Goal: Task Accomplishment & Management: Use online tool/utility

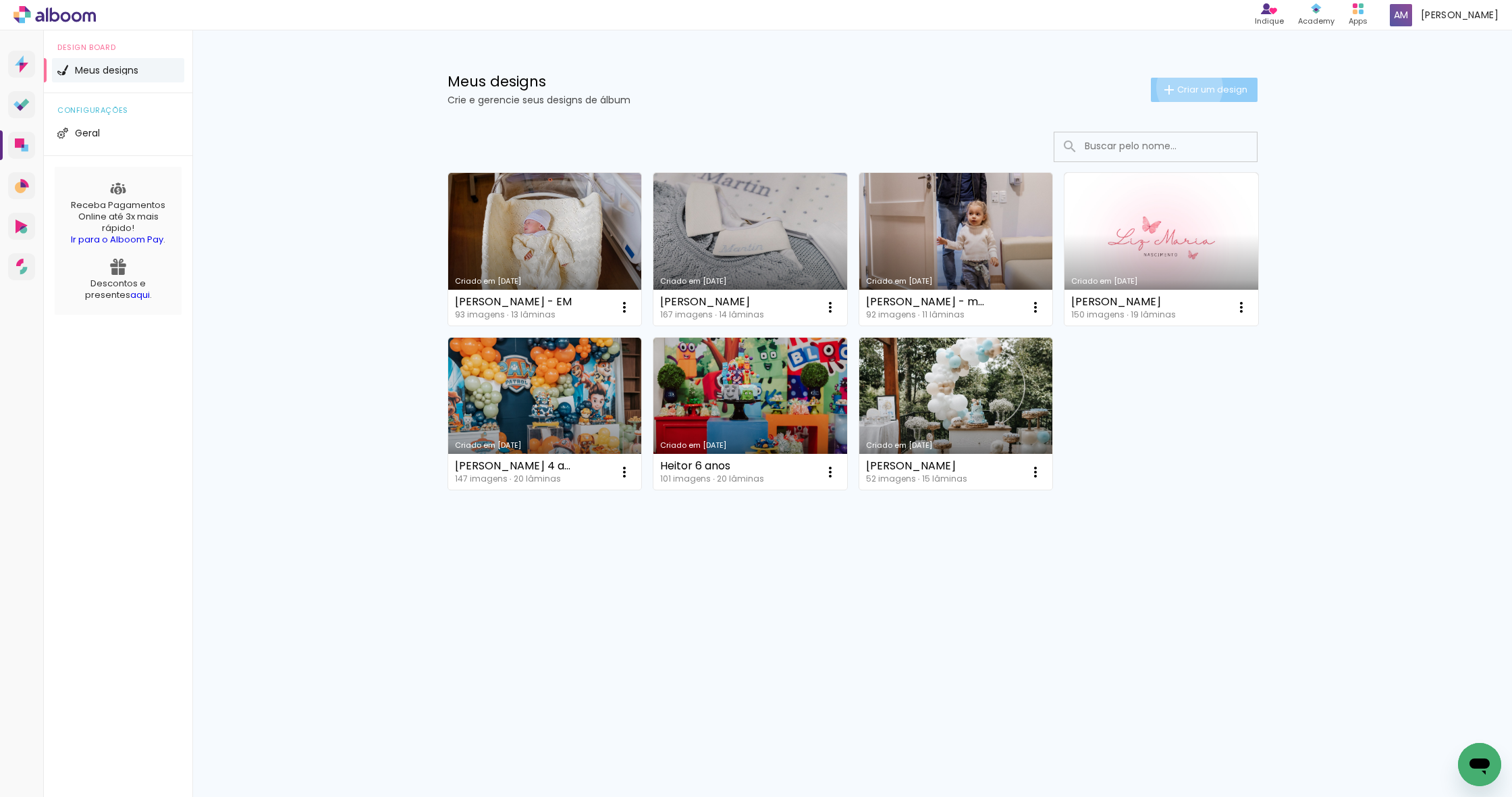
click at [1187, 87] on span "Criar um design" at bounding box center [1212, 89] width 70 height 9
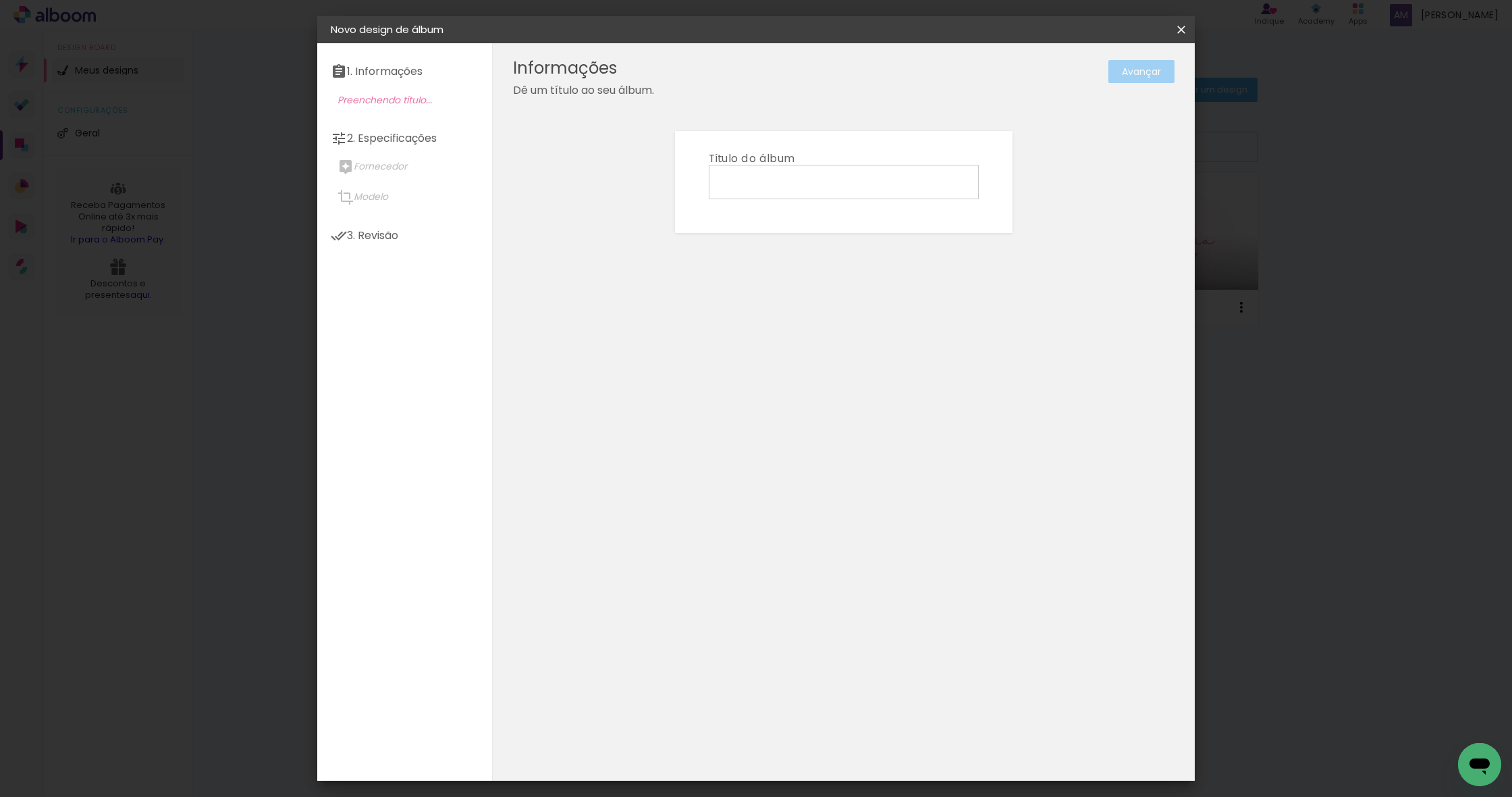
click at [788, 185] on input at bounding box center [843, 180] width 261 height 21
type input "Benício - maternidade"
type paper-input "Benício - maternidade"
click at [0, 0] on slot "Avançar" at bounding box center [0, 0] width 0 height 0
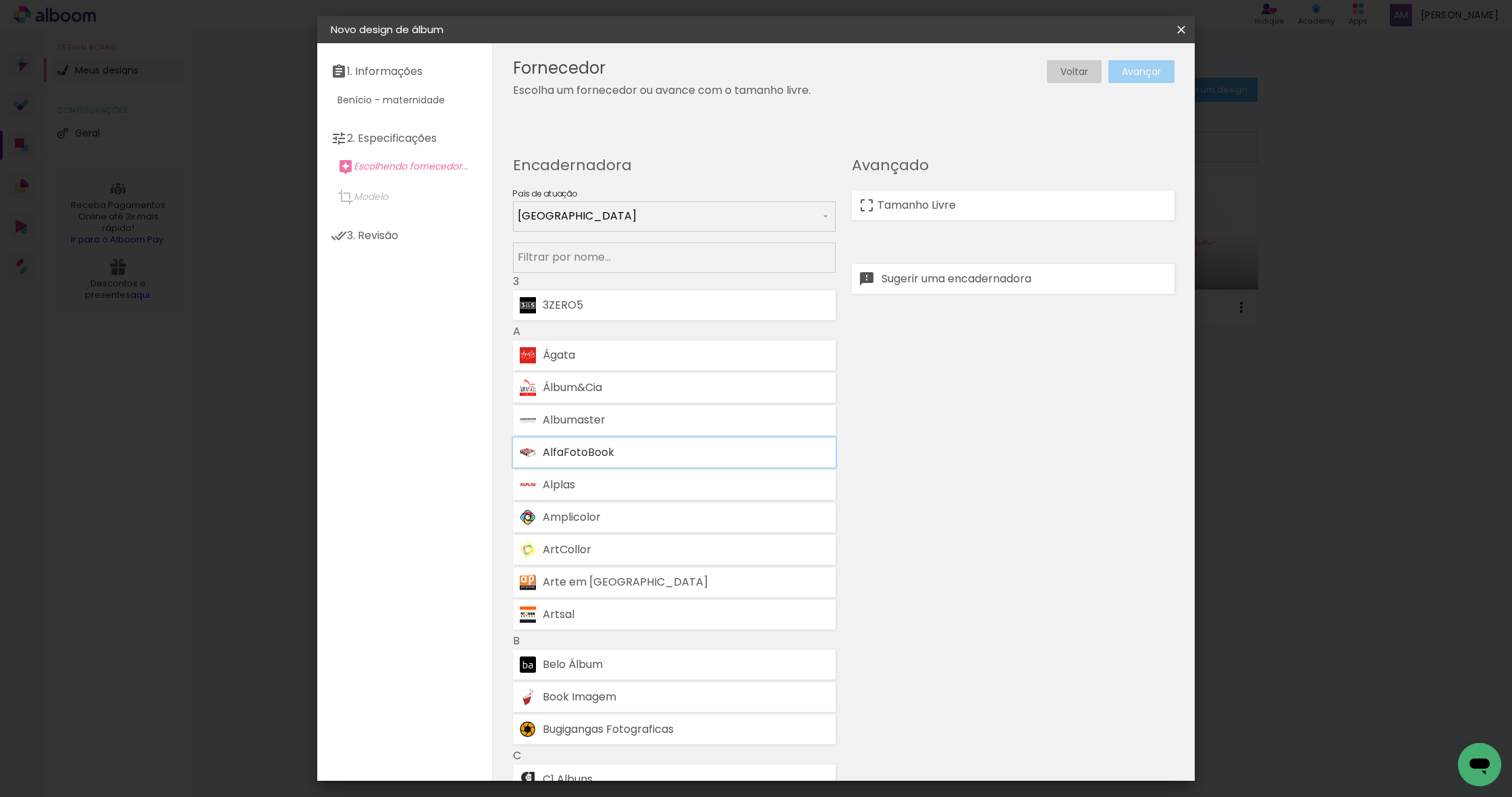
click at [638, 447] on div "AlfaFotoBook" at bounding box center [686, 452] width 286 height 11
click at [0, 0] on slot "Avançar" at bounding box center [0, 0] width 0 height 0
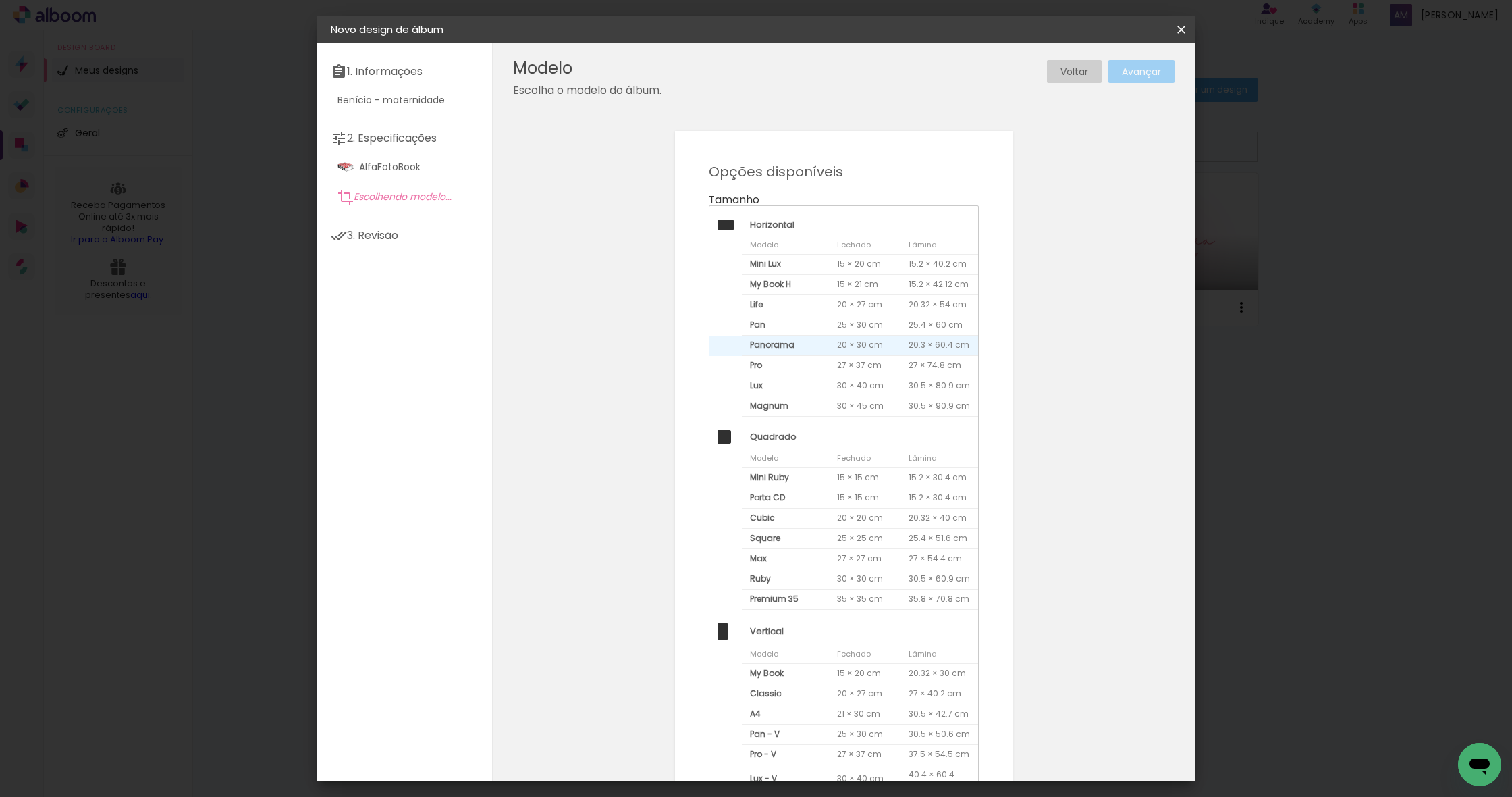
click at [803, 345] on span "Panorama" at bounding box center [786, 346] width 87 height 20
click at [0, 0] on slot "Avançar" at bounding box center [0, 0] width 0 height 0
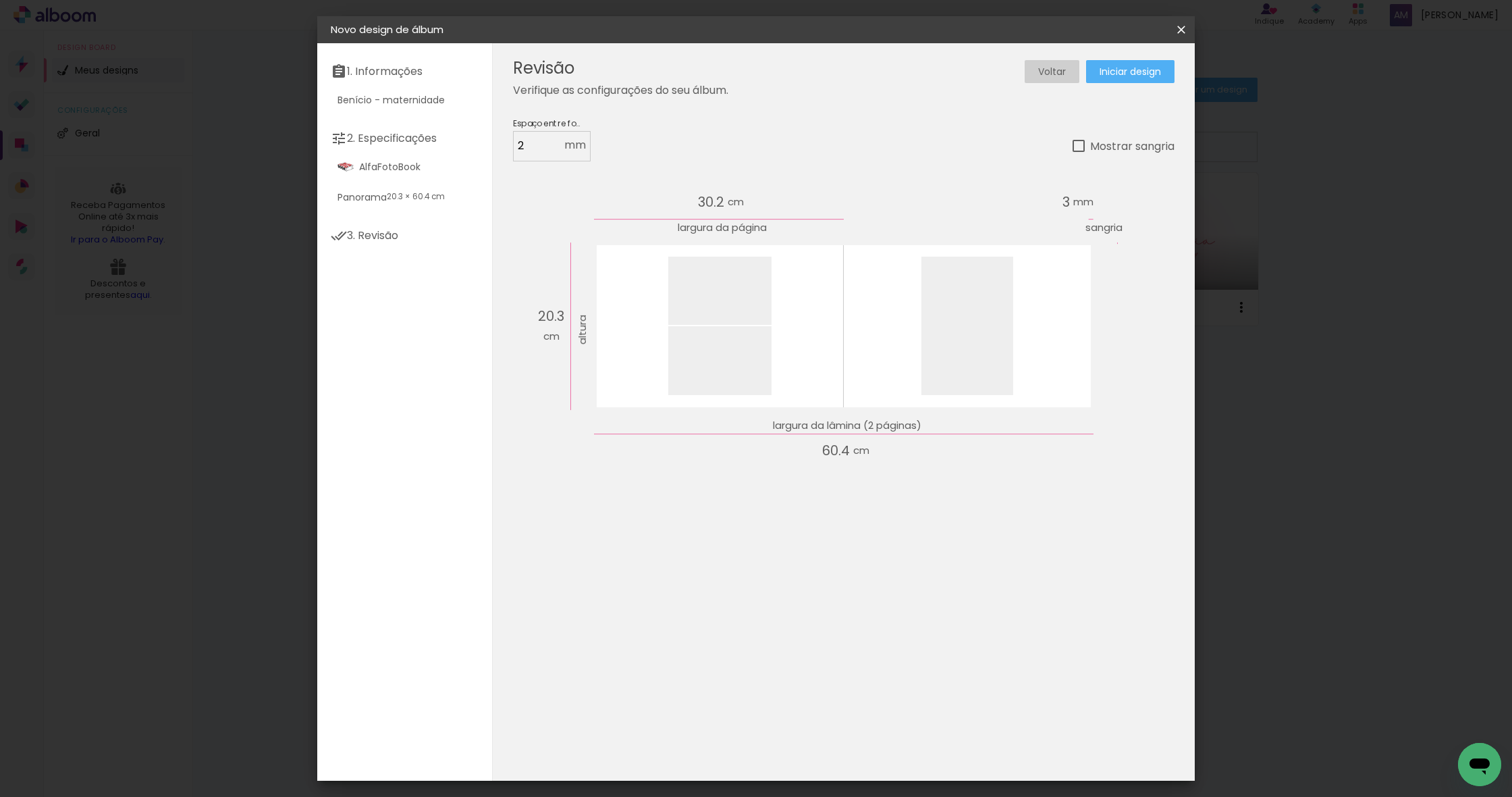
drag, startPoint x: 1078, startPoint y: 146, endPoint x: 1132, endPoint y: 96, distance: 73.6
click at [1078, 146] on div at bounding box center [1079, 146] width 12 height 12
type paper-checkbox "on"
click at [1142, 70] on span "Iniciar design" at bounding box center [1131, 71] width 61 height 10
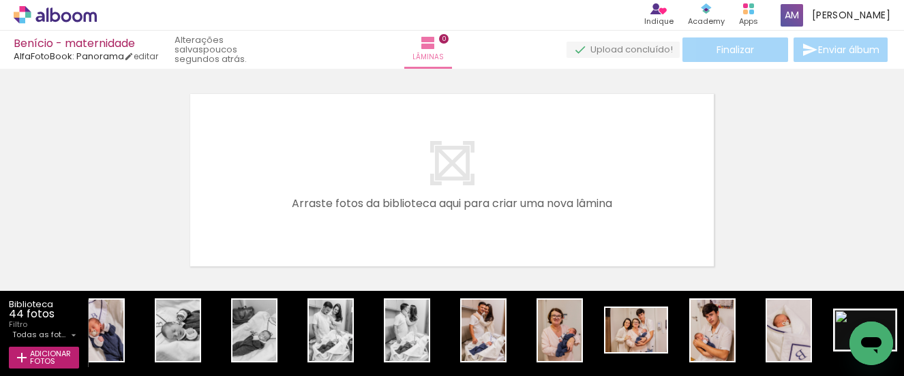
scroll to position [0, 2557]
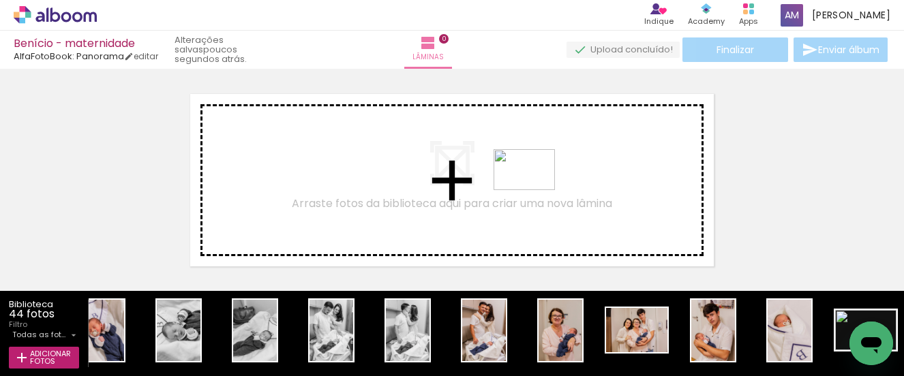
drag, startPoint x: 850, startPoint y: 327, endPoint x: 534, endPoint y: 190, distance: 343.9
click at [534, 190] on quentale-workspace at bounding box center [452, 188] width 904 height 376
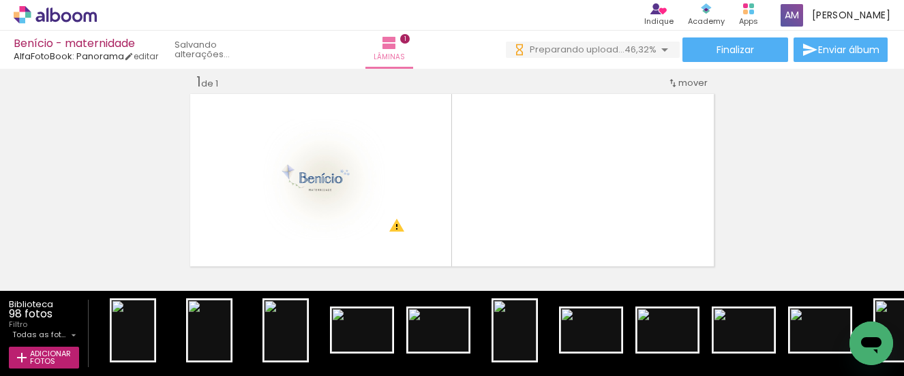
scroll to position [0, 0]
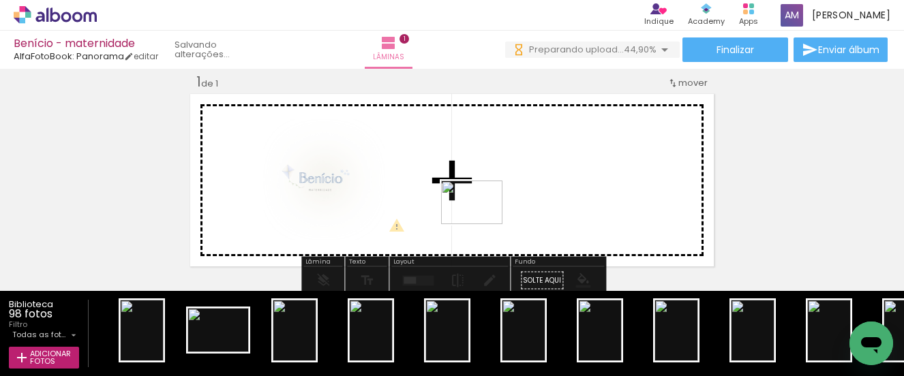
drag, startPoint x: 215, startPoint y: 337, endPoint x: 511, endPoint y: 221, distance: 317.9
click at [511, 221] on quentale-workspace at bounding box center [452, 188] width 904 height 376
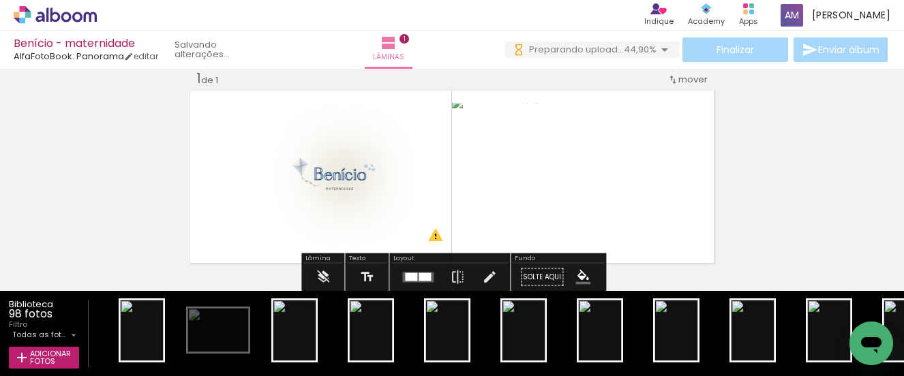
click at [418, 279] on div at bounding box center [424, 277] width 12 height 8
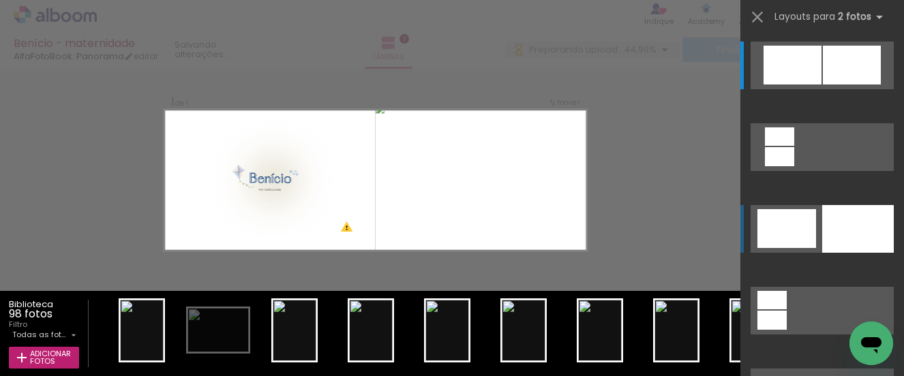
click at [828, 227] on div at bounding box center [858, 229] width 72 height 48
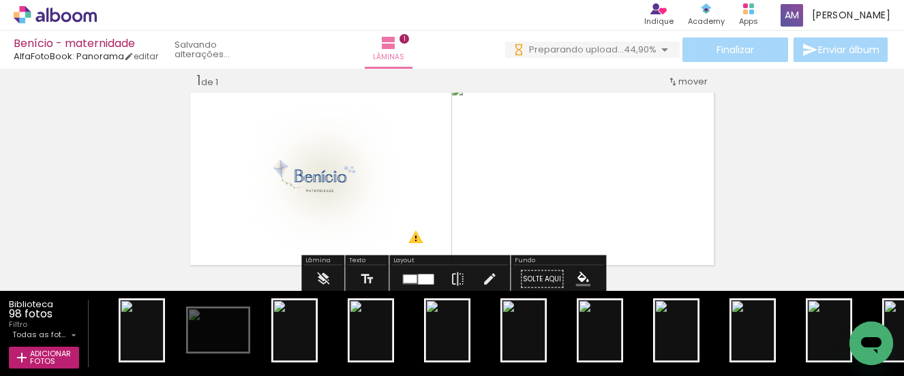
click at [428, 279] on div at bounding box center [426, 279] width 16 height 10
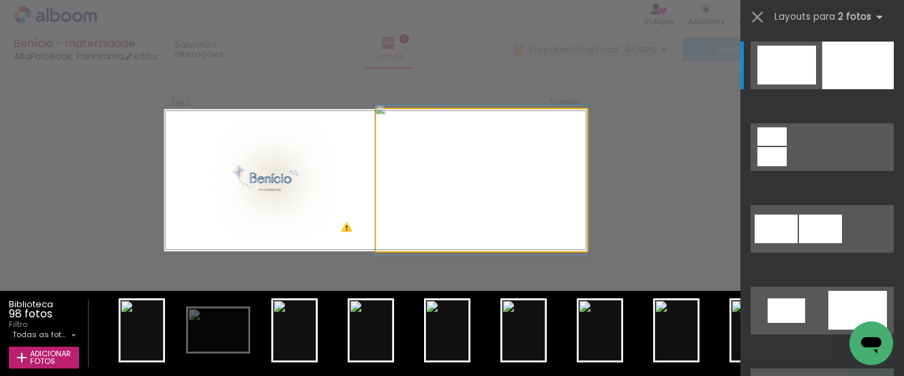
click at [421, 189] on quentale-photo at bounding box center [480, 180] width 211 height 142
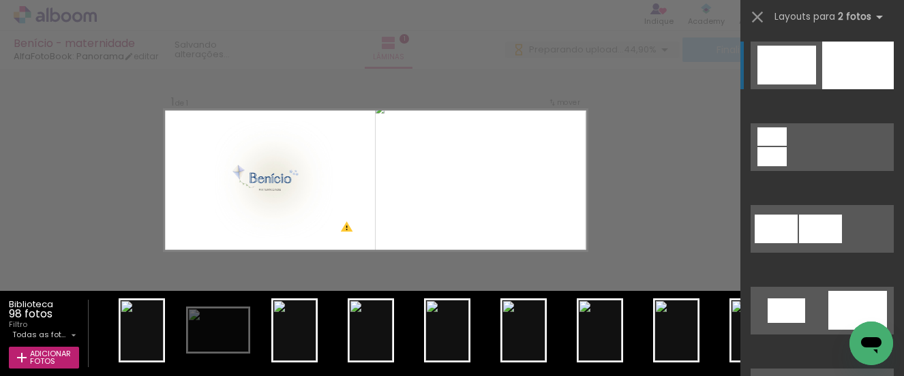
click at [840, 71] on div at bounding box center [858, 66] width 72 height 48
click at [837, 72] on div at bounding box center [858, 66] width 72 height 48
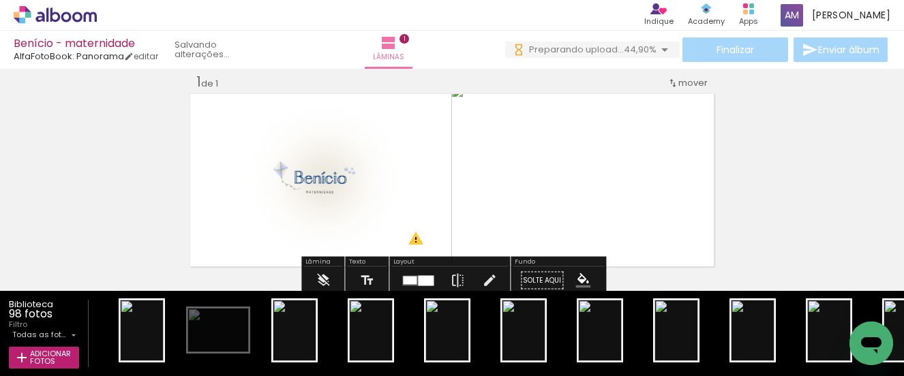
click at [837, 72] on div "Inserir lâmina 1 de 1 O Designbox precisará aumentar a sua imagem em 318% para …" at bounding box center [452, 269] width 904 height 425
click at [456, 283] on iron-icon at bounding box center [457, 280] width 15 height 27
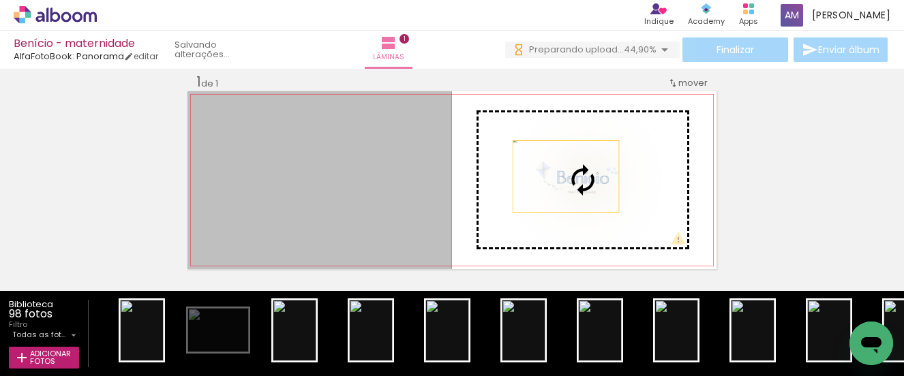
drag, startPoint x: 346, startPoint y: 189, endPoint x: 566, endPoint y: 176, distance: 220.4
click at [0, 0] on slot at bounding box center [0, 0] width 0 height 0
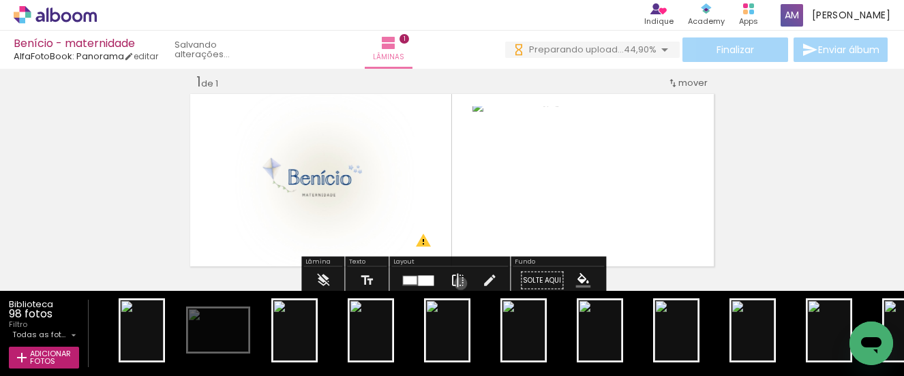
click at [457, 283] on iron-icon at bounding box center [457, 280] width 15 height 27
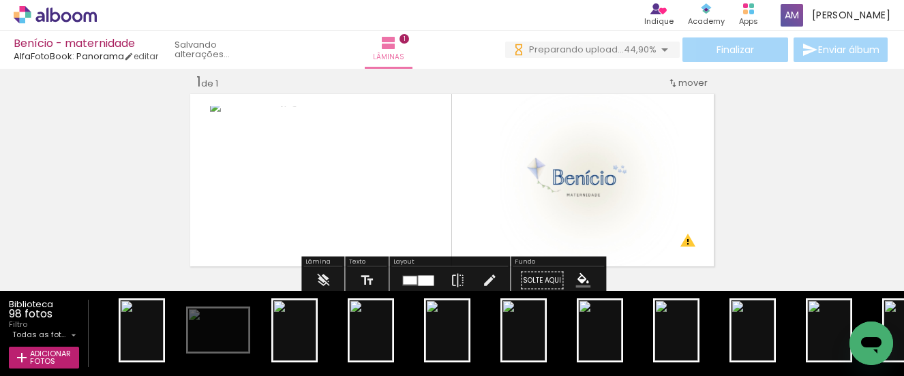
click at [782, 232] on div "Inserir lâmina 1 de 1 O Designbox precisará aumentar a sua imagem em 384% para …" at bounding box center [452, 269] width 904 height 425
click at [786, 228] on div "Inserir lâmina 1 de 1 O Designbox precisará aumentar a sua imagem em 384% para …" at bounding box center [452, 269] width 904 height 425
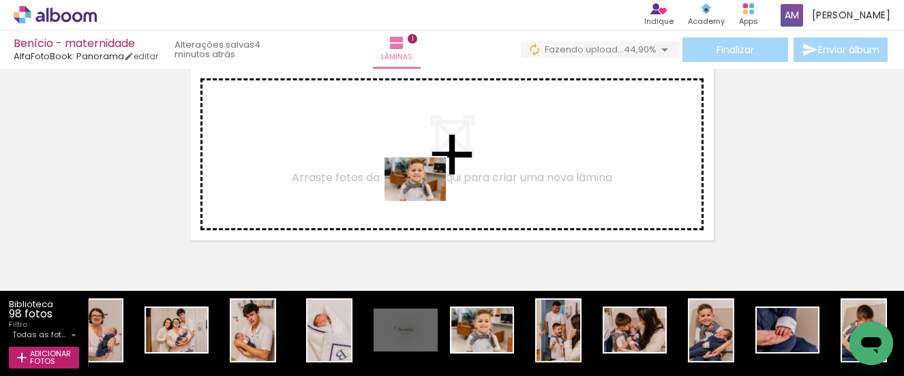
drag, startPoint x: 482, startPoint y: 341, endPoint x: 425, endPoint y: 198, distance: 153.9
click at [425, 198] on quentale-workspace at bounding box center [452, 188] width 904 height 376
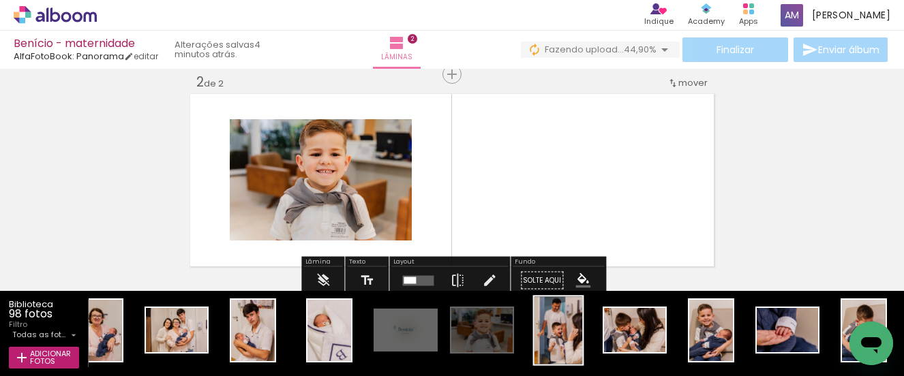
scroll to position [229, 0]
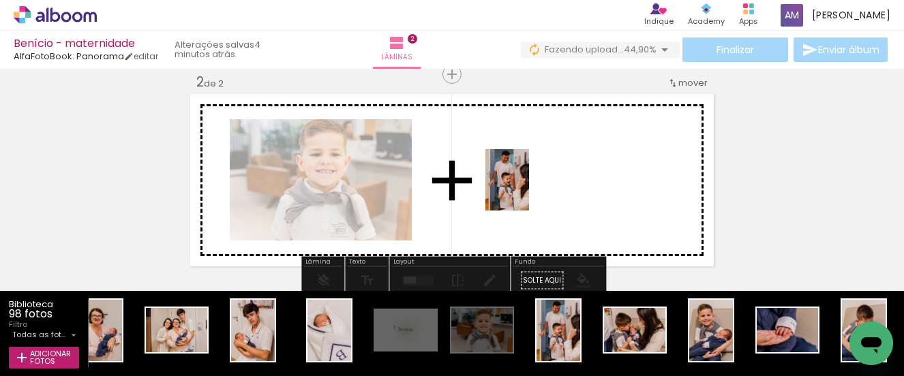
drag, startPoint x: 558, startPoint y: 339, endPoint x: 526, endPoint y: 190, distance: 152.6
click at [526, 190] on quentale-workspace at bounding box center [452, 188] width 904 height 376
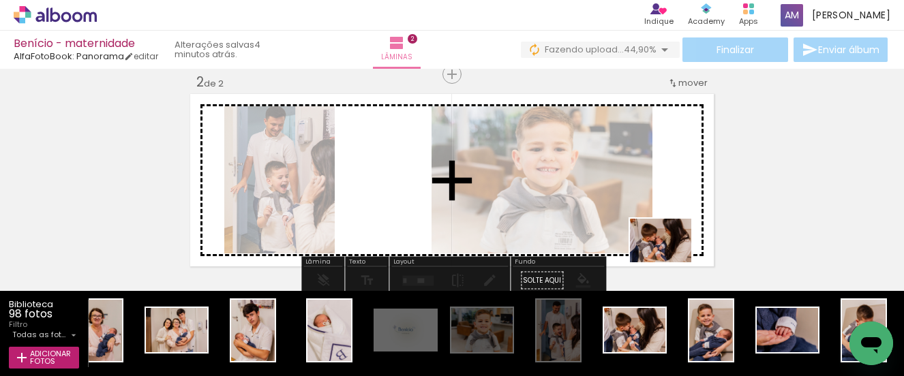
drag, startPoint x: 638, startPoint y: 341, endPoint x: 671, endPoint y: 260, distance: 87.2
click at [671, 260] on quentale-workspace at bounding box center [452, 188] width 904 height 376
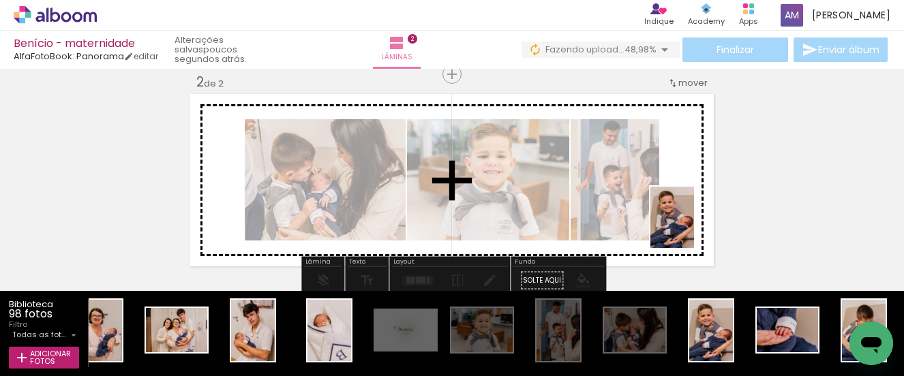
drag, startPoint x: 708, startPoint y: 337, endPoint x: 692, endPoint y: 224, distance: 114.2
click at [692, 224] on quentale-workspace at bounding box center [452, 188] width 904 height 376
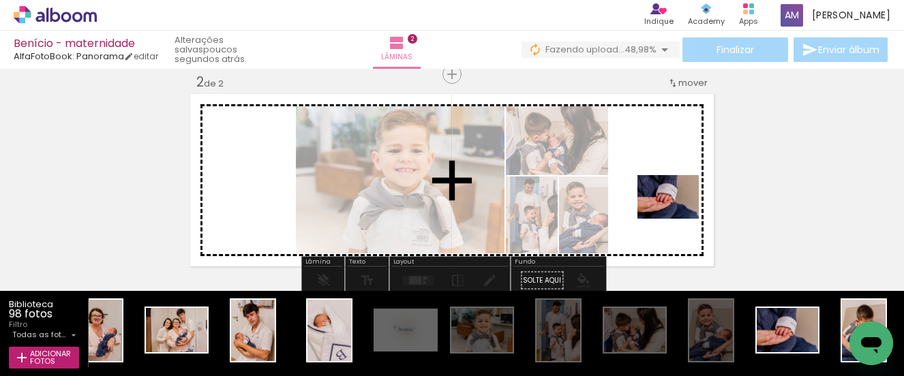
drag, startPoint x: 784, startPoint y: 336, endPoint x: 677, endPoint y: 215, distance: 161.7
click at [678, 216] on quentale-workspace at bounding box center [452, 188] width 904 height 376
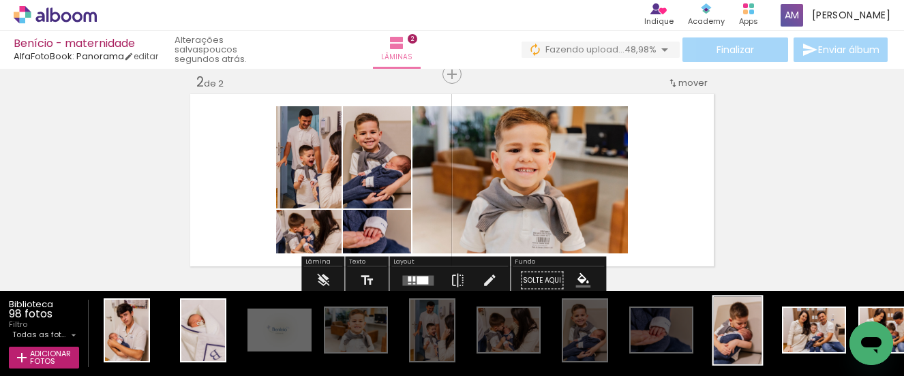
scroll to position [0, 3153]
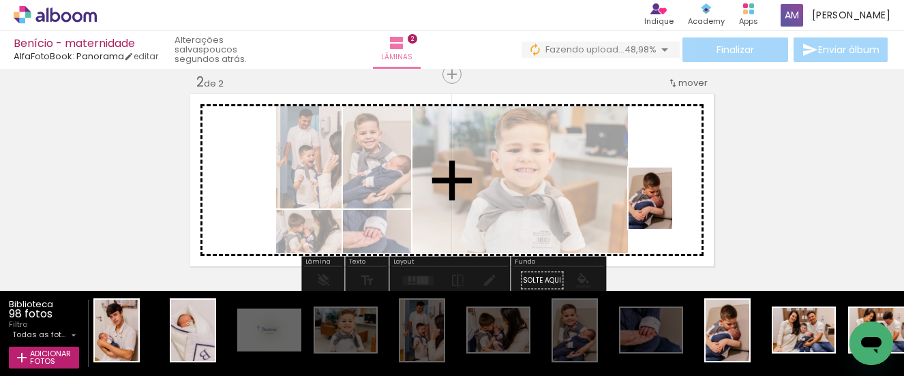
drag, startPoint x: 728, startPoint y: 342, endPoint x: 669, endPoint y: 207, distance: 147.1
click at [669, 207] on quentale-workspace at bounding box center [452, 188] width 904 height 376
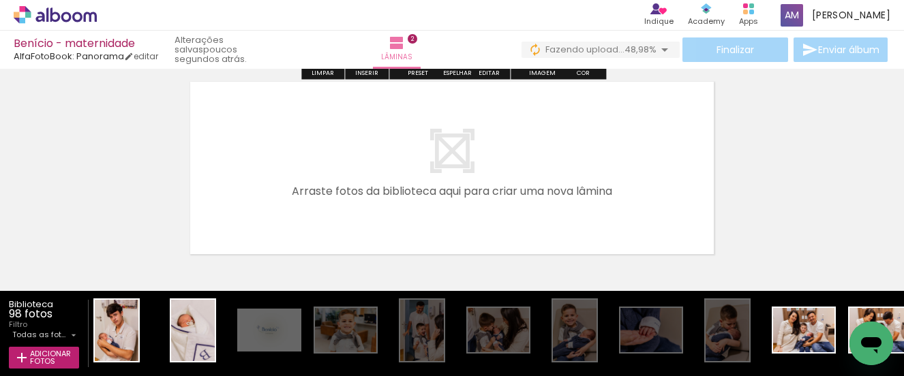
scroll to position [455, 0]
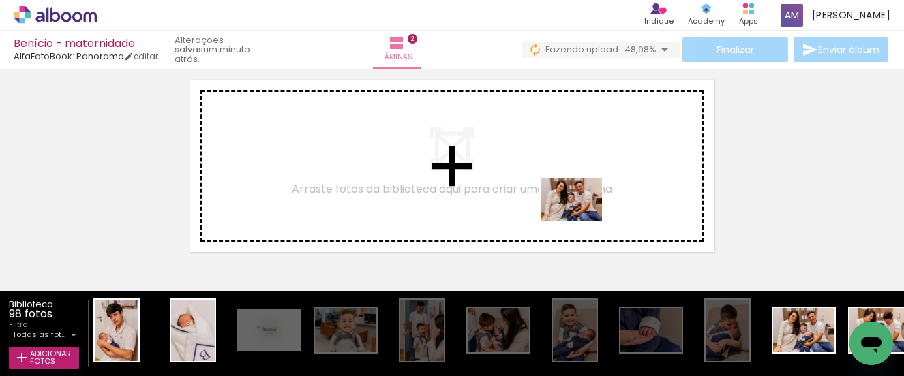
drag, startPoint x: 814, startPoint y: 336, endPoint x: 581, endPoint y: 218, distance: 261.2
click at [581, 218] on quentale-workspace at bounding box center [452, 188] width 904 height 376
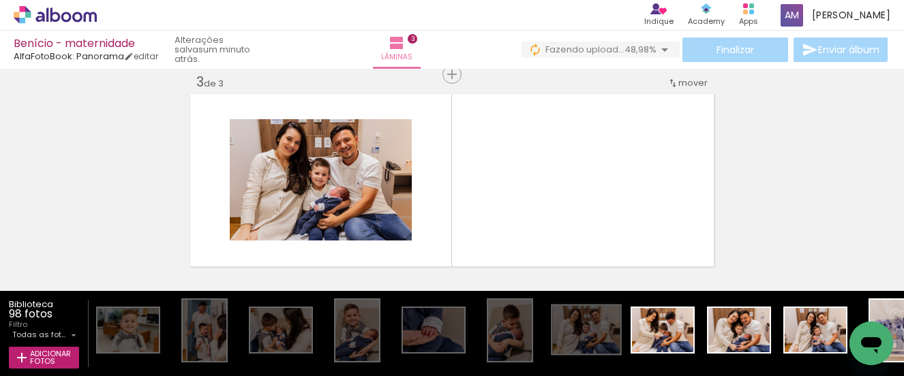
scroll to position [0, 3372]
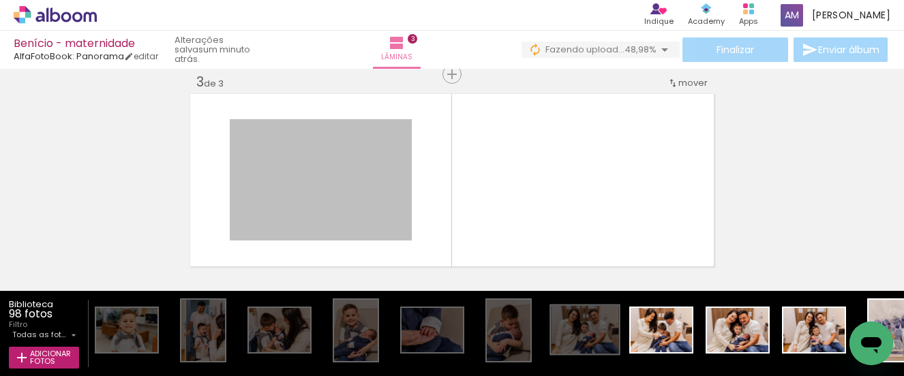
drag, startPoint x: 310, startPoint y: 174, endPoint x: 589, endPoint y: 334, distance: 321.7
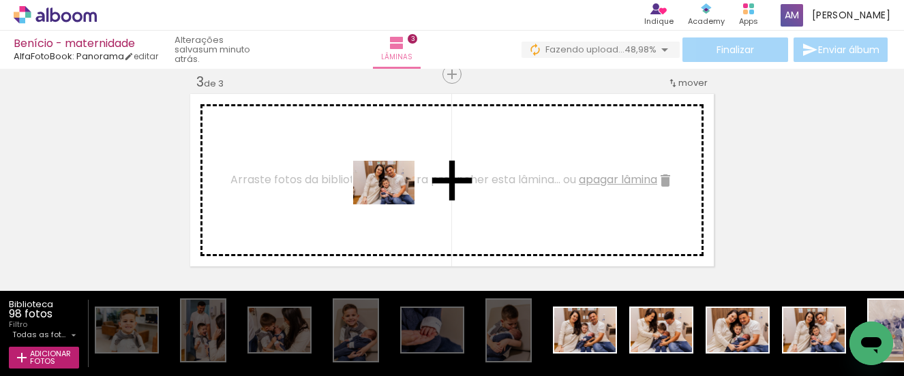
drag, startPoint x: 824, startPoint y: 343, endPoint x: 394, endPoint y: 202, distance: 452.7
click at [394, 202] on quentale-workspace at bounding box center [452, 188] width 904 height 376
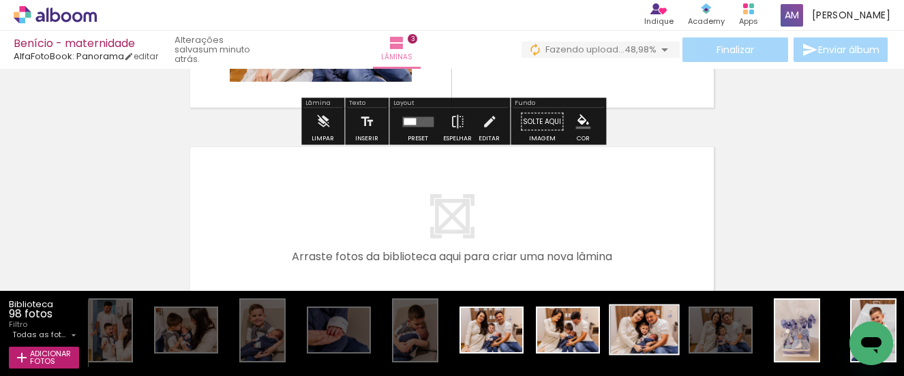
scroll to position [0, 3477]
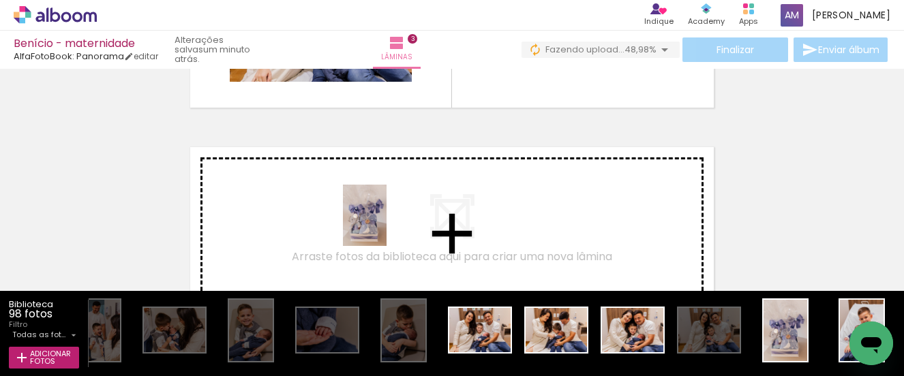
drag, startPoint x: 784, startPoint y: 338, endPoint x: 384, endPoint y: 226, distance: 416.2
click at [384, 226] on quentale-workspace at bounding box center [452, 188] width 904 height 376
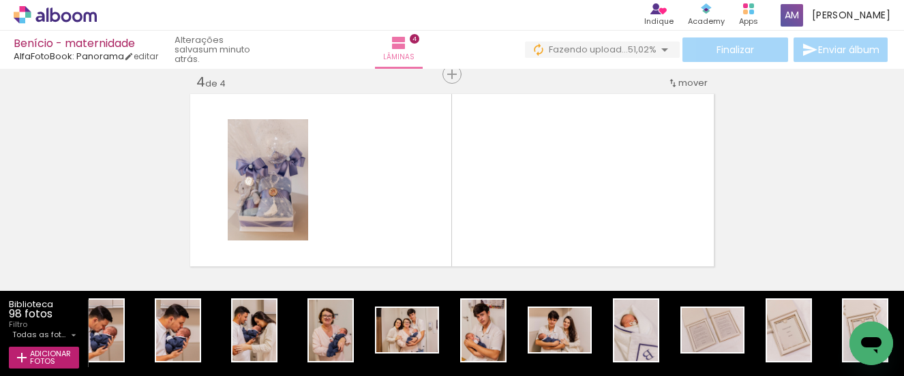
scroll to position [0, 6678]
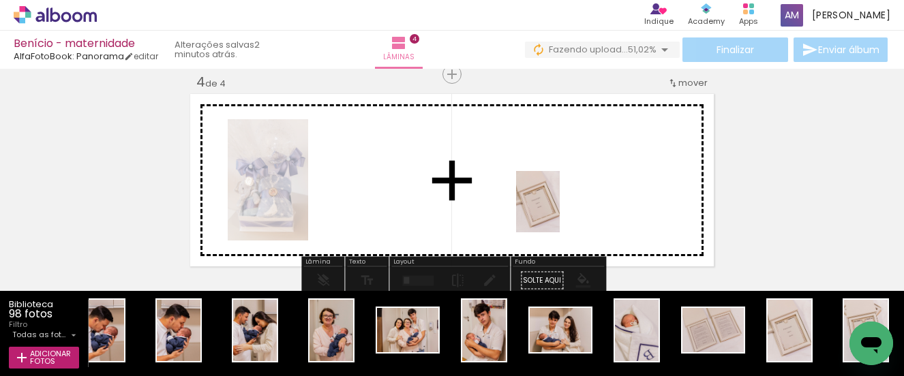
drag, startPoint x: 795, startPoint y: 343, endPoint x: 557, endPoint y: 212, distance: 272.0
click at [557, 212] on quentale-workspace at bounding box center [452, 188] width 904 height 376
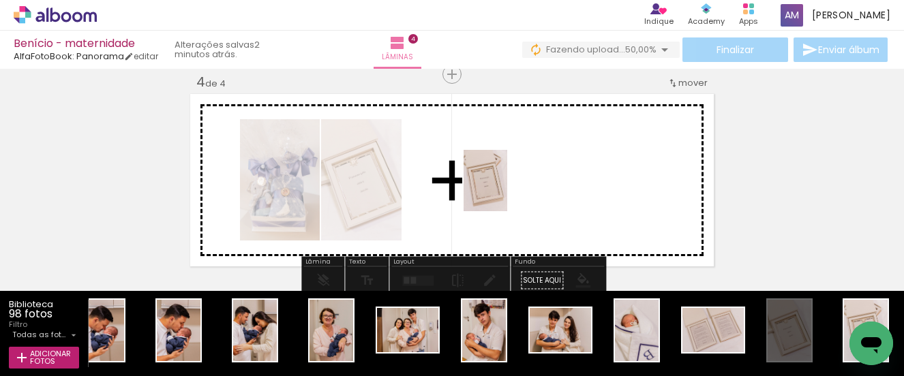
drag, startPoint x: 869, startPoint y: 316, endPoint x: 504, endPoint y: 191, distance: 385.5
click at [504, 191] on quentale-workspace at bounding box center [452, 188] width 904 height 376
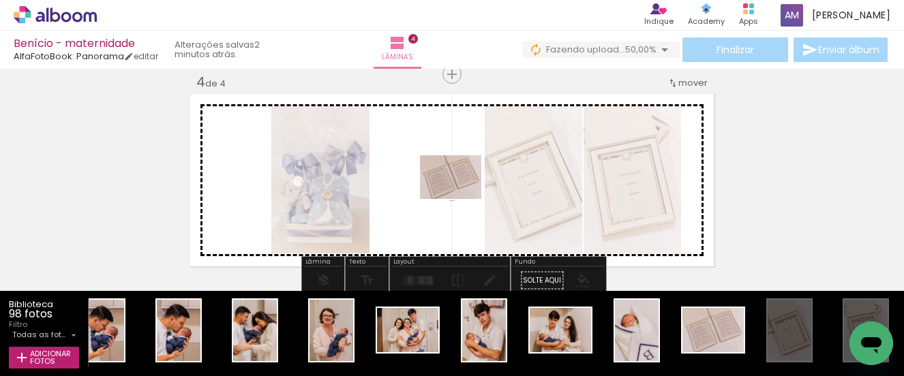
drag, startPoint x: 726, startPoint y: 342, endPoint x: 461, endPoint y: 196, distance: 302.5
click at [461, 196] on quentale-workspace at bounding box center [452, 188] width 904 height 376
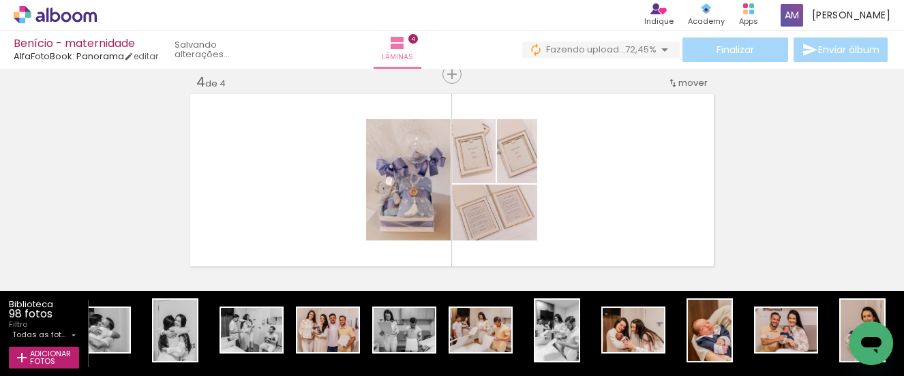
scroll to position [0, 1477]
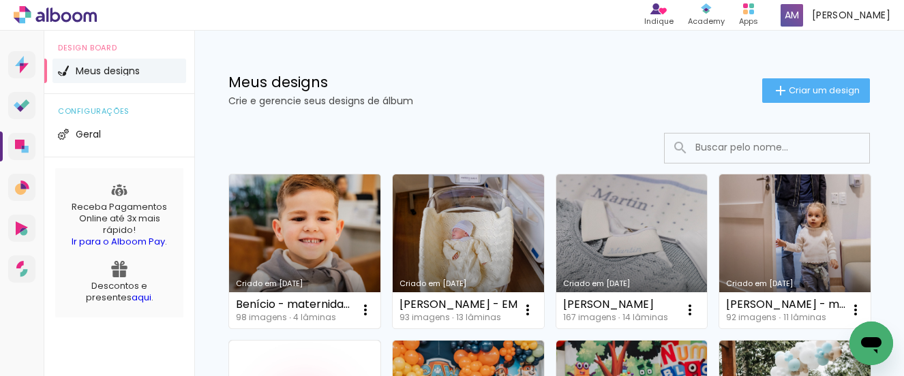
click at [330, 226] on link "Criado em 14/09/25" at bounding box center [304, 251] width 151 height 154
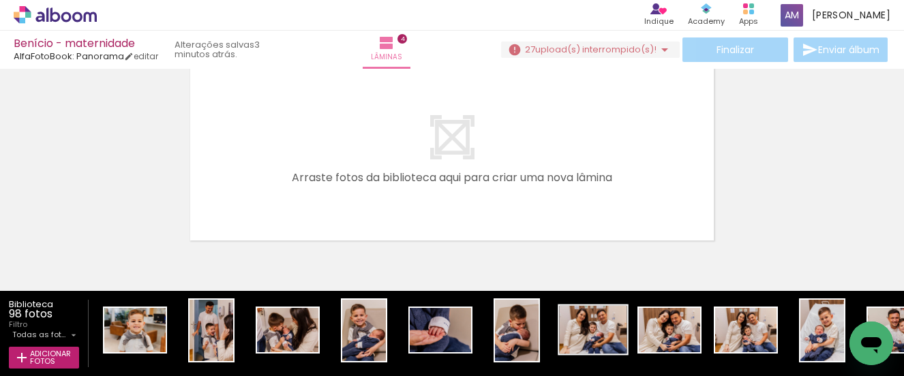
scroll to position [0, 8]
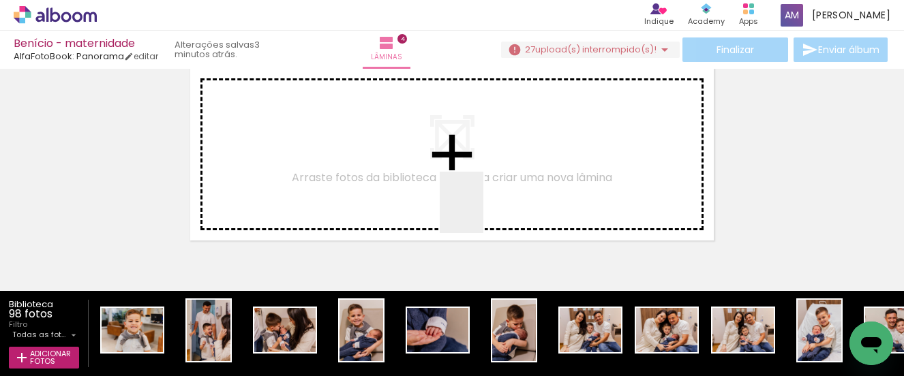
drag, startPoint x: 822, startPoint y: 343, endPoint x: 479, endPoint y: 209, distance: 368.7
click at [479, 209] on quentale-workspace at bounding box center [452, 188] width 904 height 376
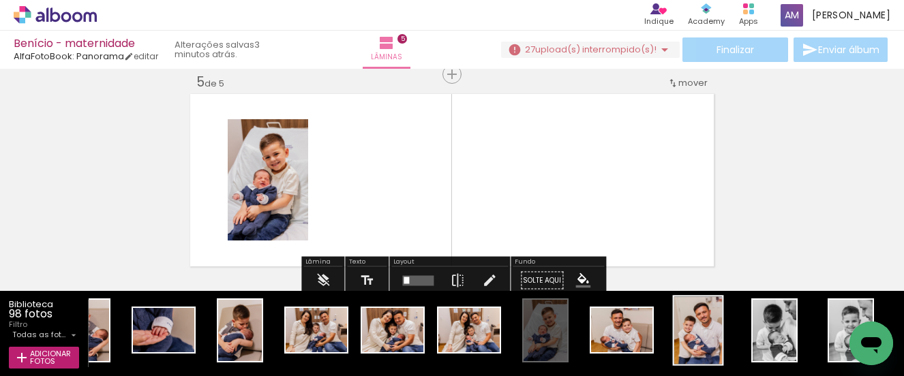
scroll to position [0, 285]
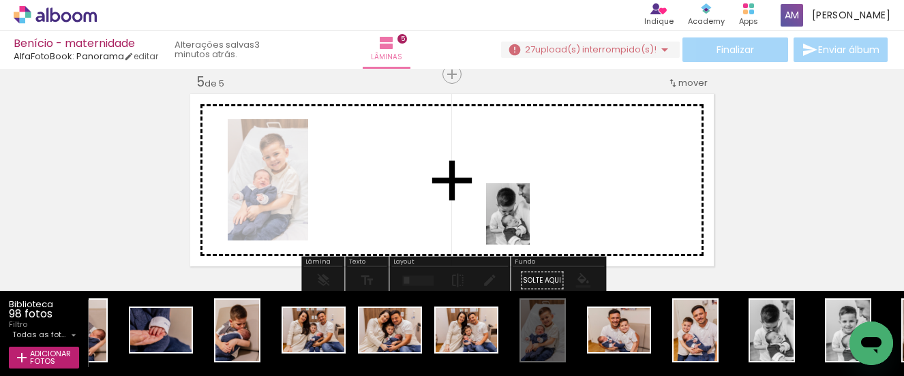
drag, startPoint x: 764, startPoint y: 339, endPoint x: 510, endPoint y: 211, distance: 284.0
click at [510, 211] on quentale-workspace at bounding box center [452, 188] width 904 height 376
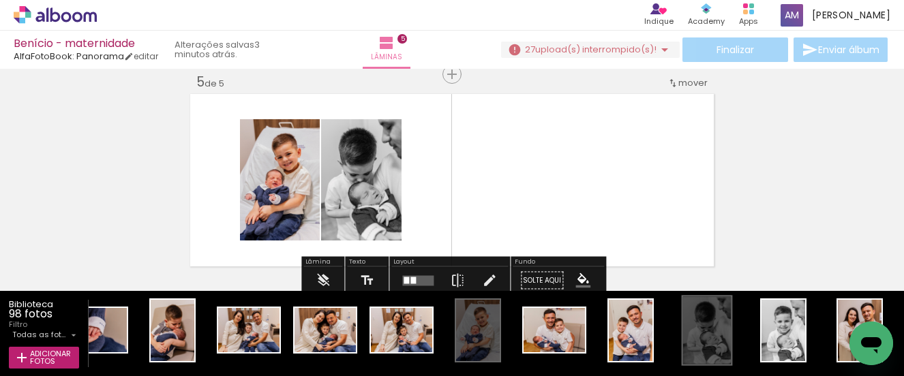
scroll to position [0, 362]
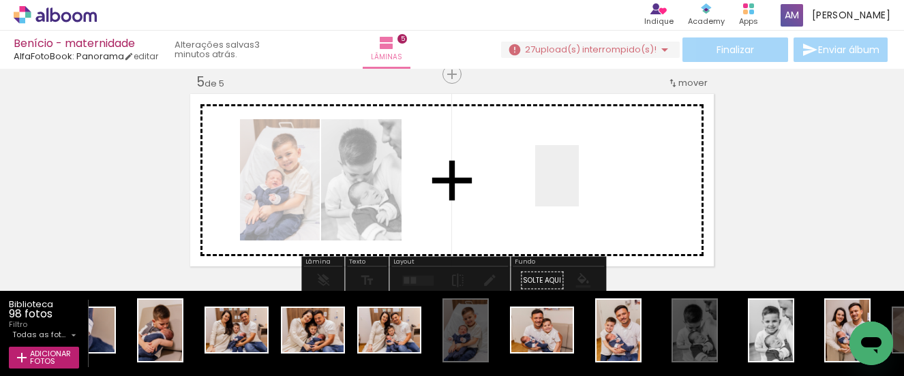
drag, startPoint x: 750, startPoint y: 318, endPoint x: 576, endPoint y: 186, distance: 218.3
click at [576, 186] on quentale-workspace at bounding box center [452, 188] width 904 height 376
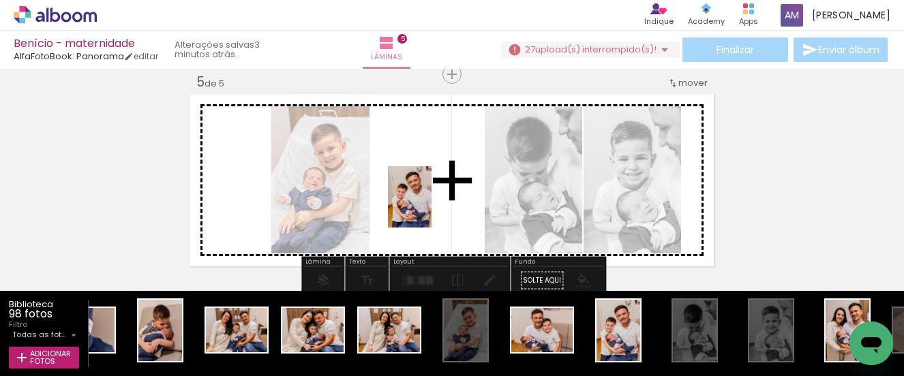
drag, startPoint x: 627, startPoint y: 352, endPoint x: 429, endPoint y: 207, distance: 245.3
click at [429, 207] on quentale-workspace at bounding box center [452, 188] width 904 height 376
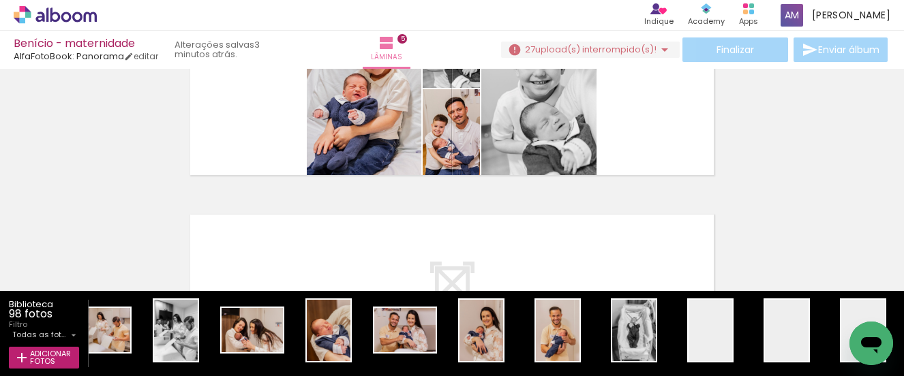
scroll to position [0, 2689]
